Goal: Task Accomplishment & Management: Manage account settings

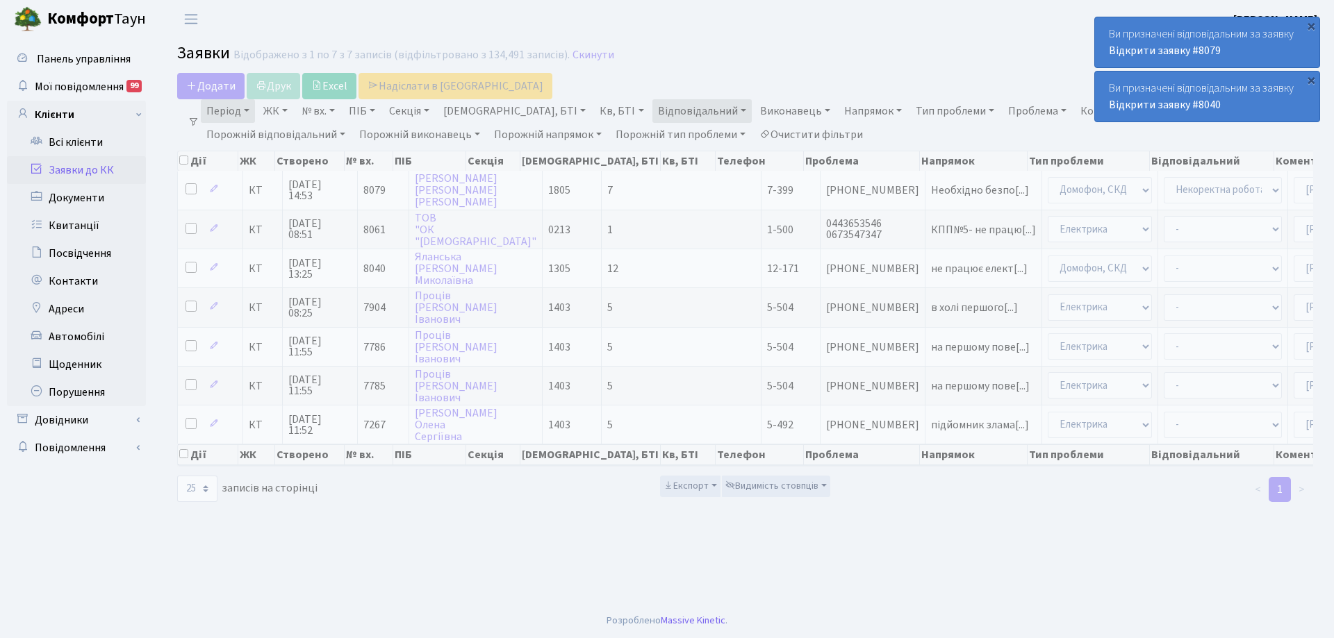
select select "25"
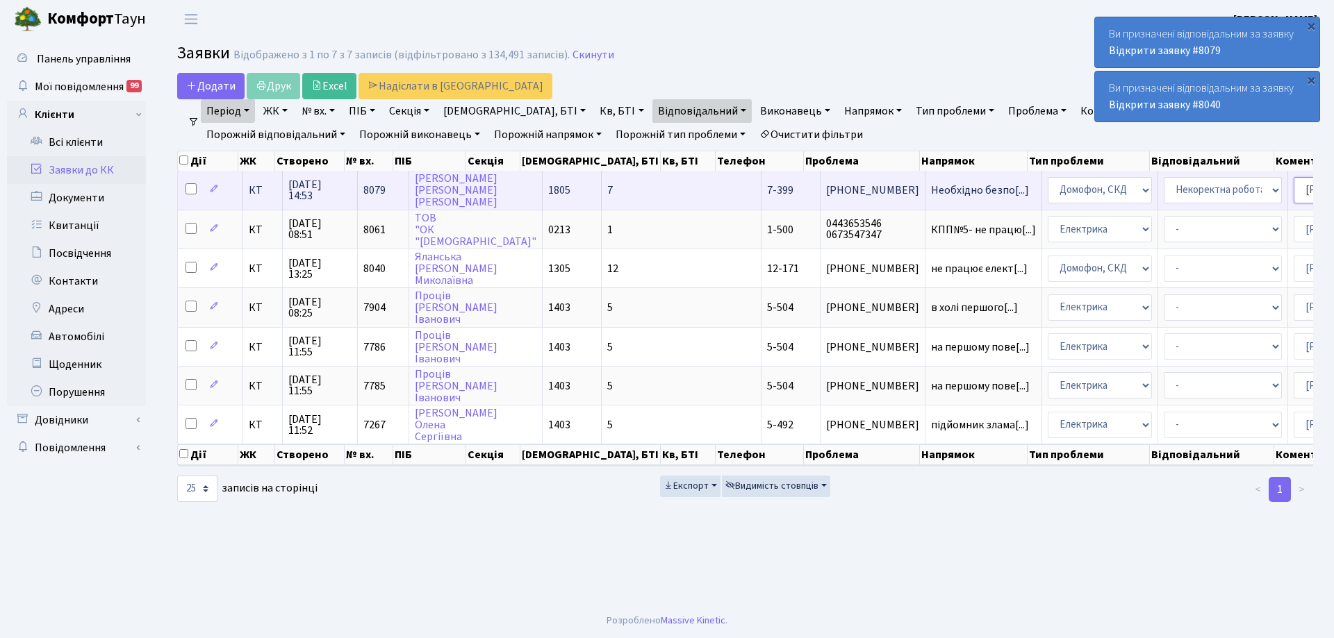
click at [1294, 190] on select "- Адміністратор ЖК КТ Вижул В. В. Гордієнко Н.В. Дядюшкін Д.Ю. Кипчук Т. А. Кла…" at bounding box center [1353, 190] width 118 height 26
select select "22"
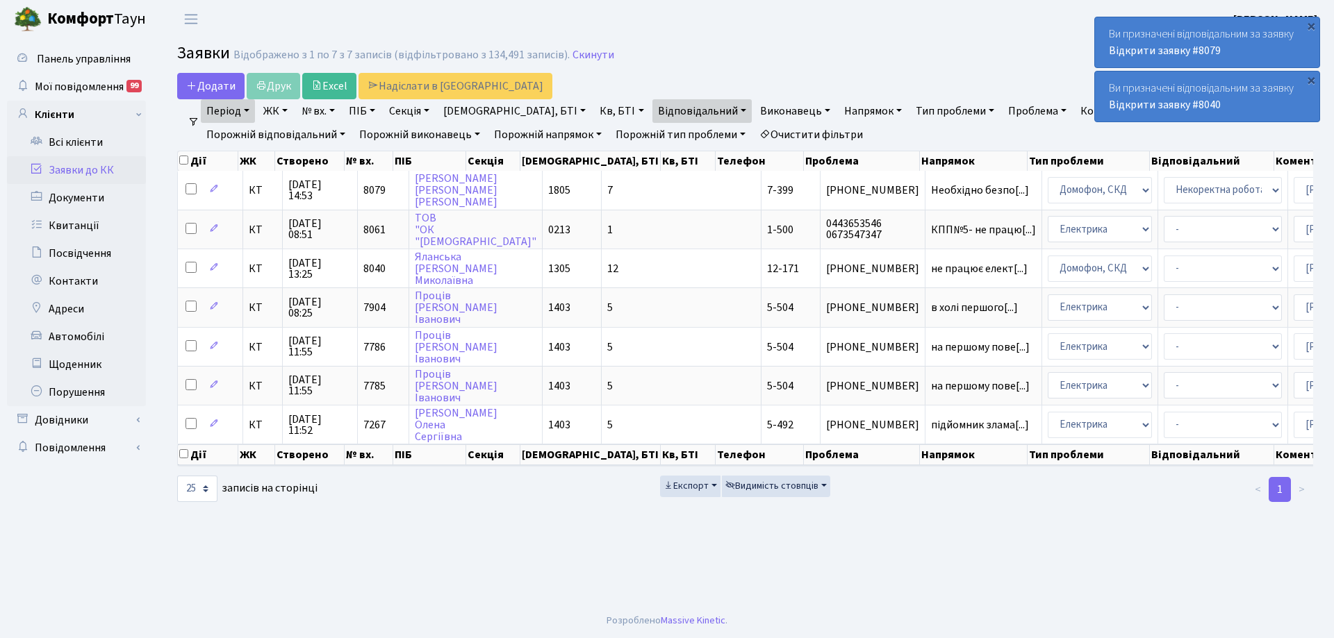
click at [1052, 519] on main "Admin Заявки Список Заявки Відображено з 1 по 7 з 7 записів (відфільтровано з 1…" at bounding box center [744, 320] width 1177 height 565
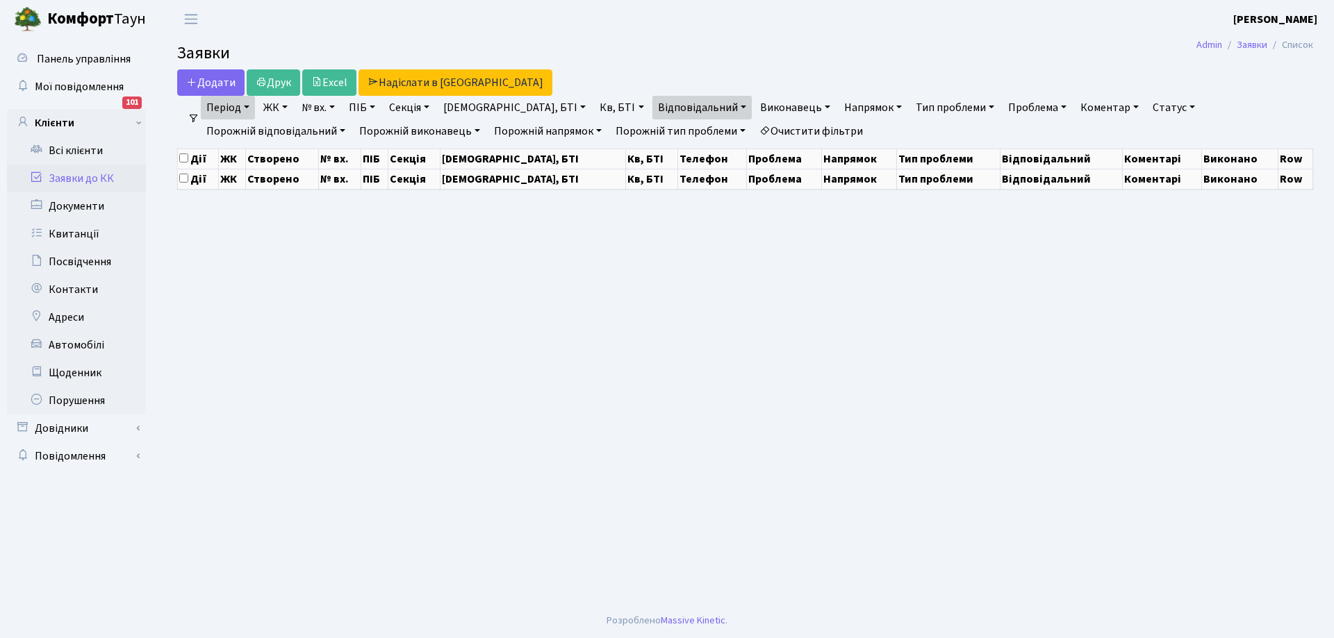
select select "25"
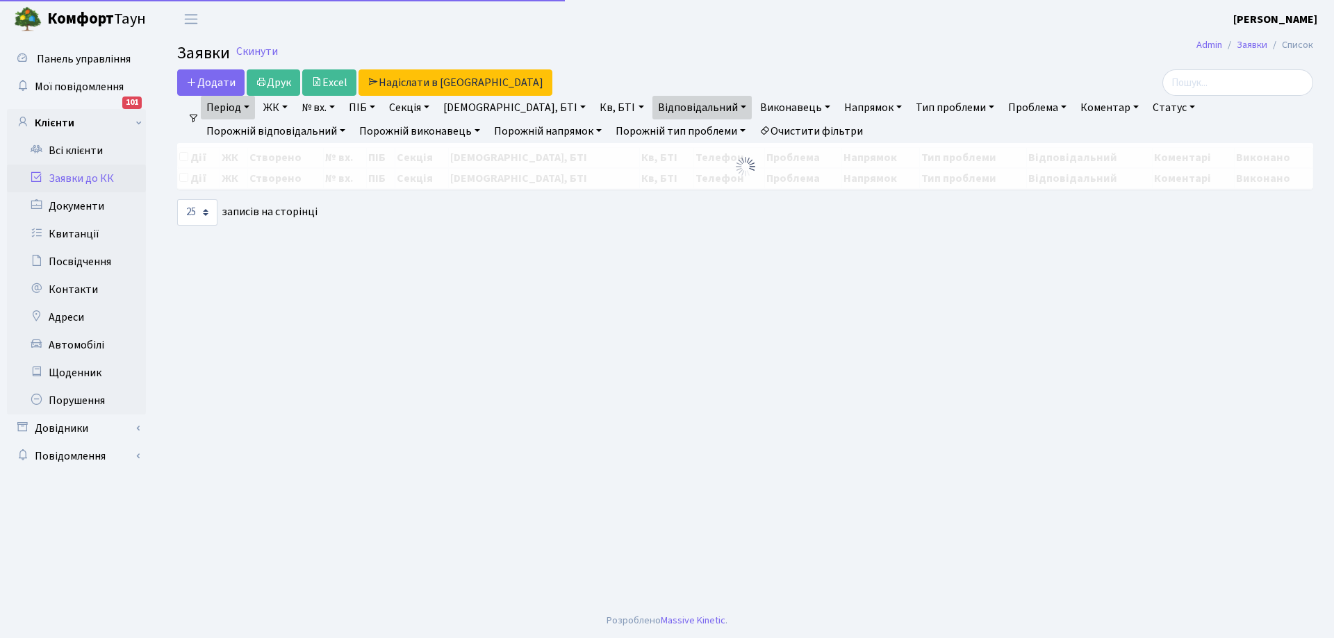
select select "25"
